Goal: Task Accomplishment & Management: Manage account settings

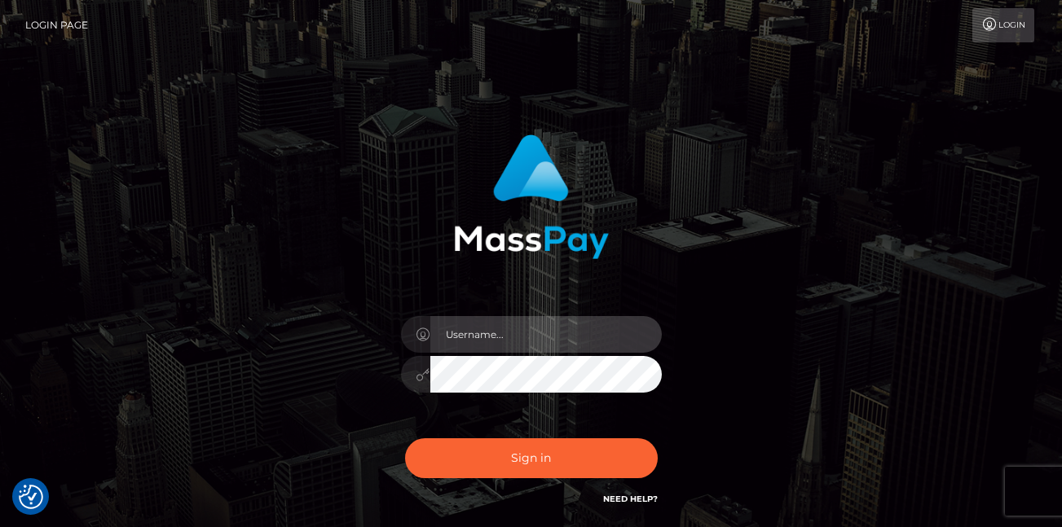
click at [459, 331] on input "text" at bounding box center [545, 334] width 231 height 37
type input "kvaughn229@gmail.com"
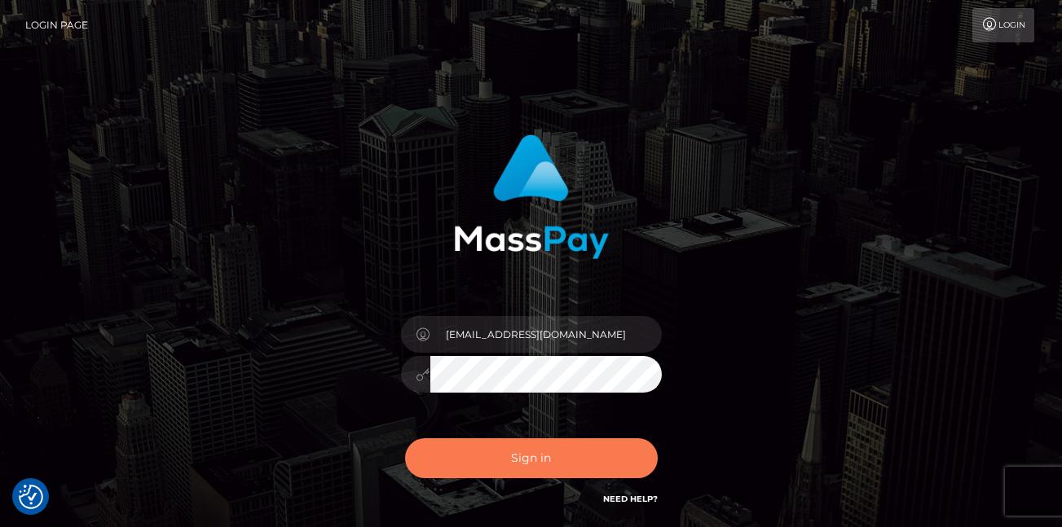
click at [569, 453] on button "Sign in" at bounding box center [531, 458] width 253 height 40
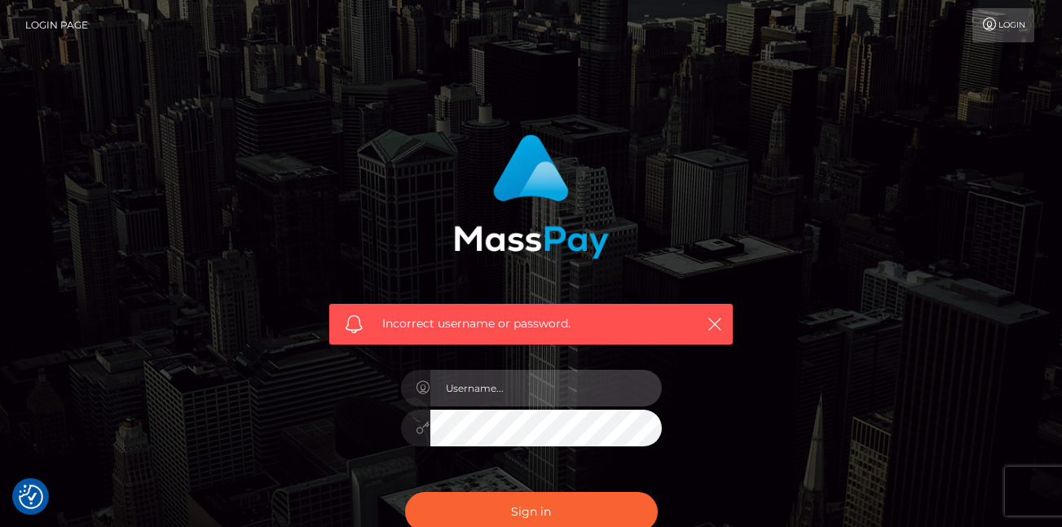
click at [498, 389] on input "text" at bounding box center [545, 388] width 231 height 37
type input "kvaughn229@gmail.com"
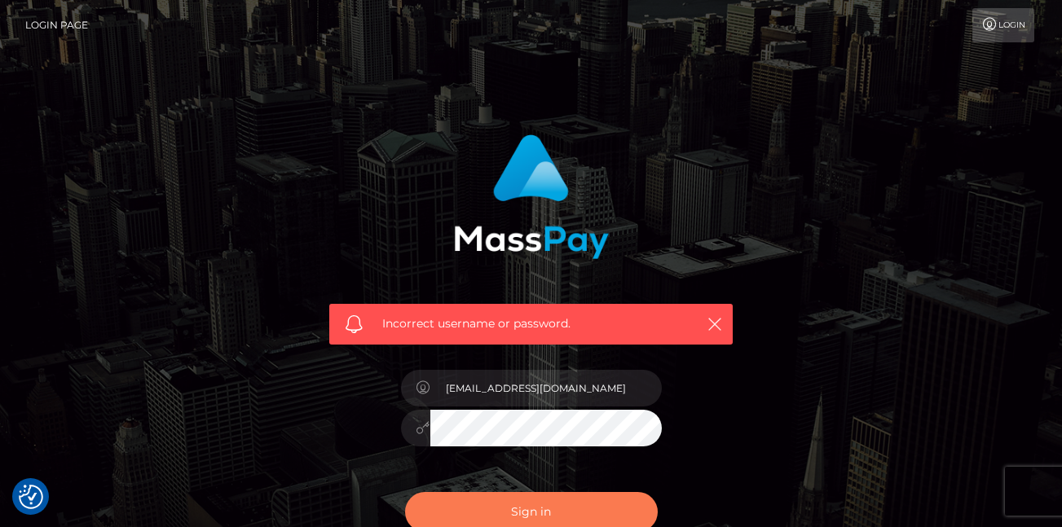
click at [500, 502] on button "Sign in" at bounding box center [531, 512] width 253 height 40
